Goal: Task Accomplishment & Management: Complete application form

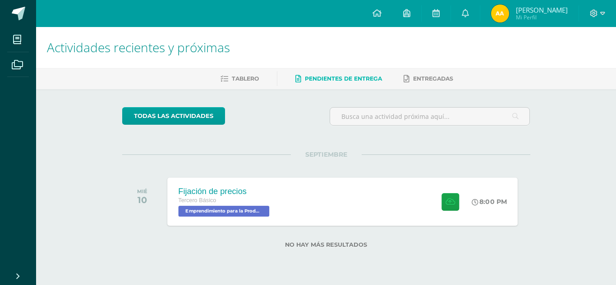
click at [318, 190] on div "Fijación de precios Tercero Básico Emprendimiento para la Productividad 'Tercer…" at bounding box center [342, 202] width 350 height 48
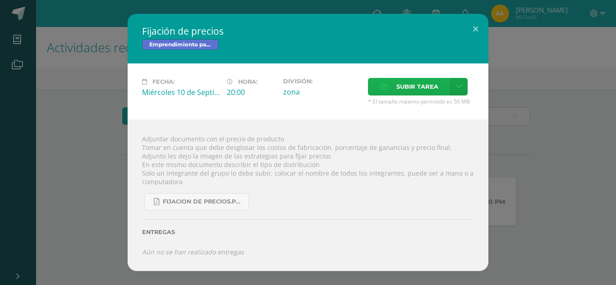
click at [405, 90] on span "Subir tarea" at bounding box center [417, 86] width 42 height 17
click at [0, 0] on input "Subir tarea" at bounding box center [0, 0] width 0 height 0
click at [454, 91] on link at bounding box center [459, 87] width 18 height 18
click at [407, 103] on span "Subir enlace" at bounding box center [420, 106] width 38 height 9
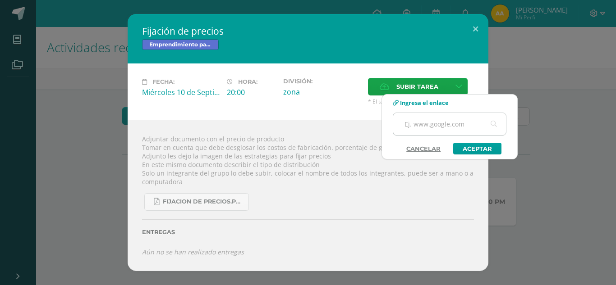
click at [416, 124] on input "text" at bounding box center [449, 124] width 113 height 22
paste input "[URL][DOMAIN_NAME]"
type input "[URL][DOMAIN_NAME]"
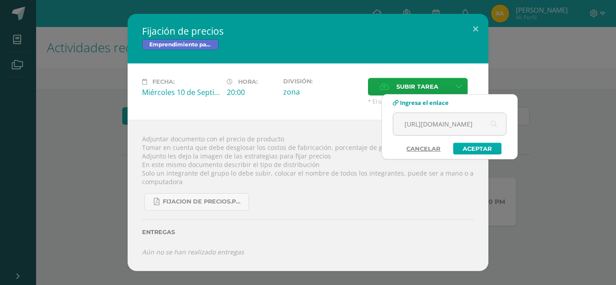
click at [478, 147] on link "Aceptar" at bounding box center [477, 149] width 48 height 12
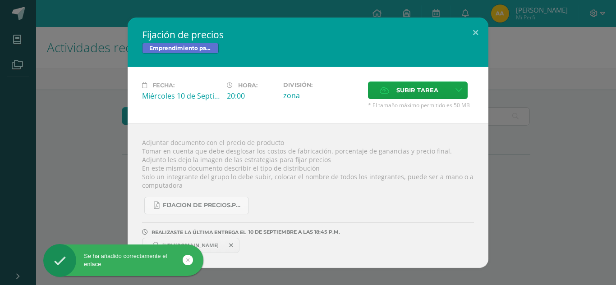
click at [320, 184] on div "Adjuntar documento con el precio de producto Tomar en cuenta que debe desglosar…" at bounding box center [308, 196] width 361 height 145
click at [465, 38] on button at bounding box center [476, 33] width 26 height 31
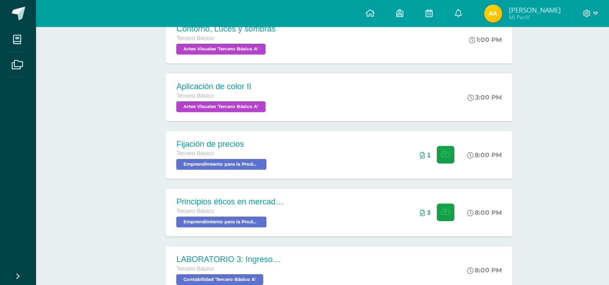
scroll to position [221, 0]
click at [285, 155] on div "Fijación de precios Tercero Básico Emprendimiento para la Productividad 'Tercer…" at bounding box center [339, 154] width 350 height 48
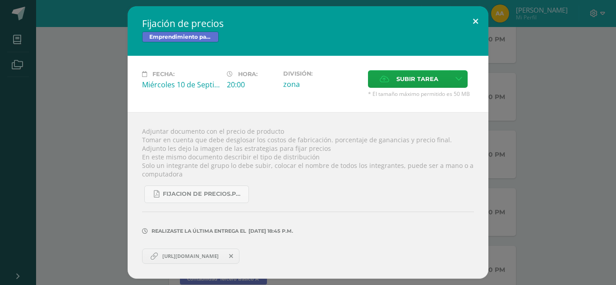
click at [474, 23] on button at bounding box center [476, 21] width 26 height 31
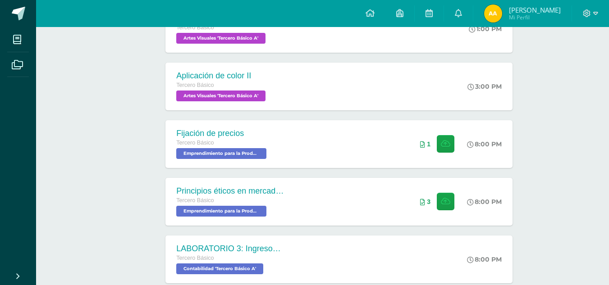
scroll to position [231, 0]
